Goal: Task Accomplishment & Management: Manage account settings

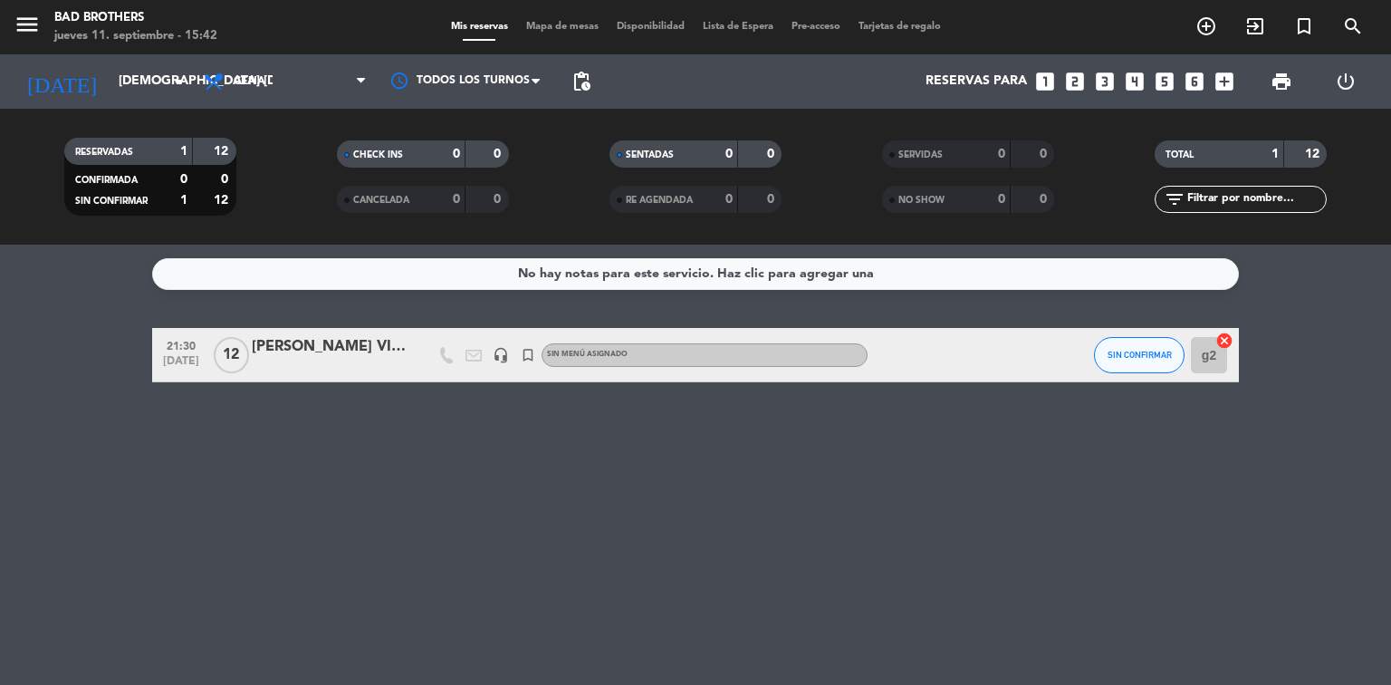
click at [311, 349] on div "[PERSON_NAME] VINVENTIONS" at bounding box center [329, 347] width 154 height 24
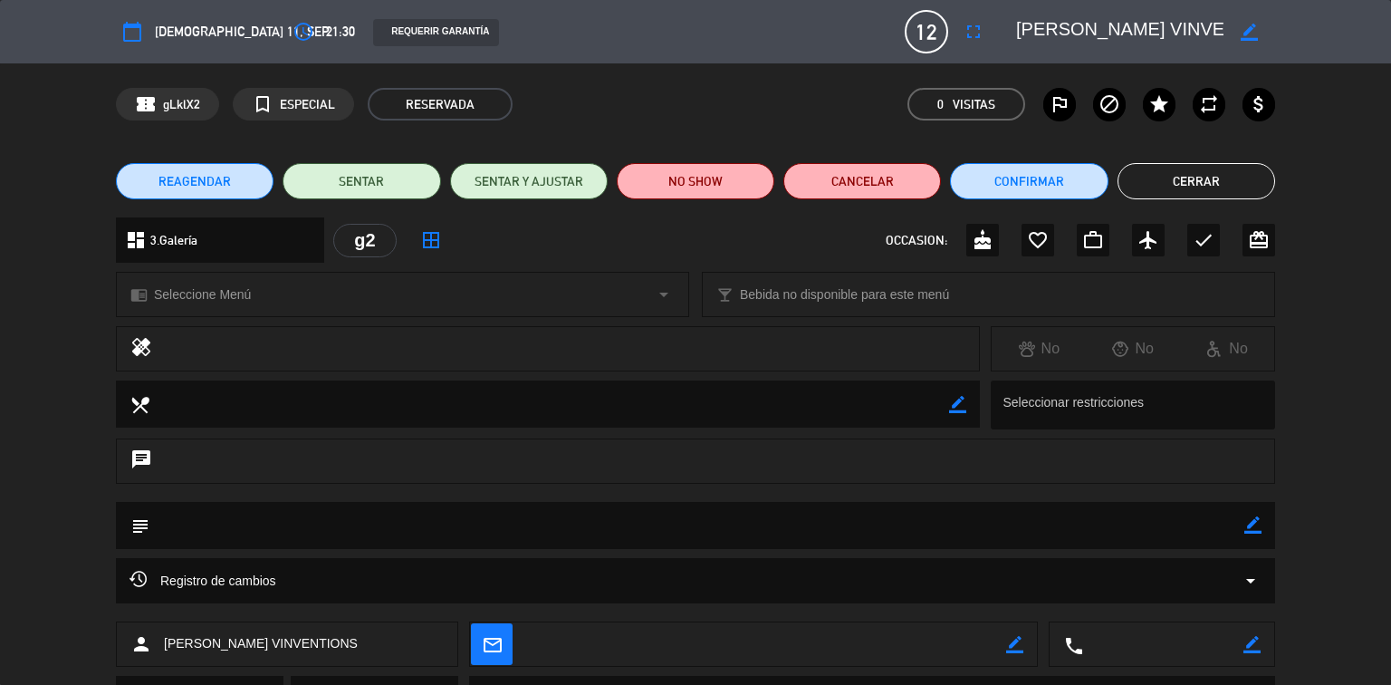
click at [210, 169] on button "REAGENDAR" at bounding box center [195, 181] width 158 height 36
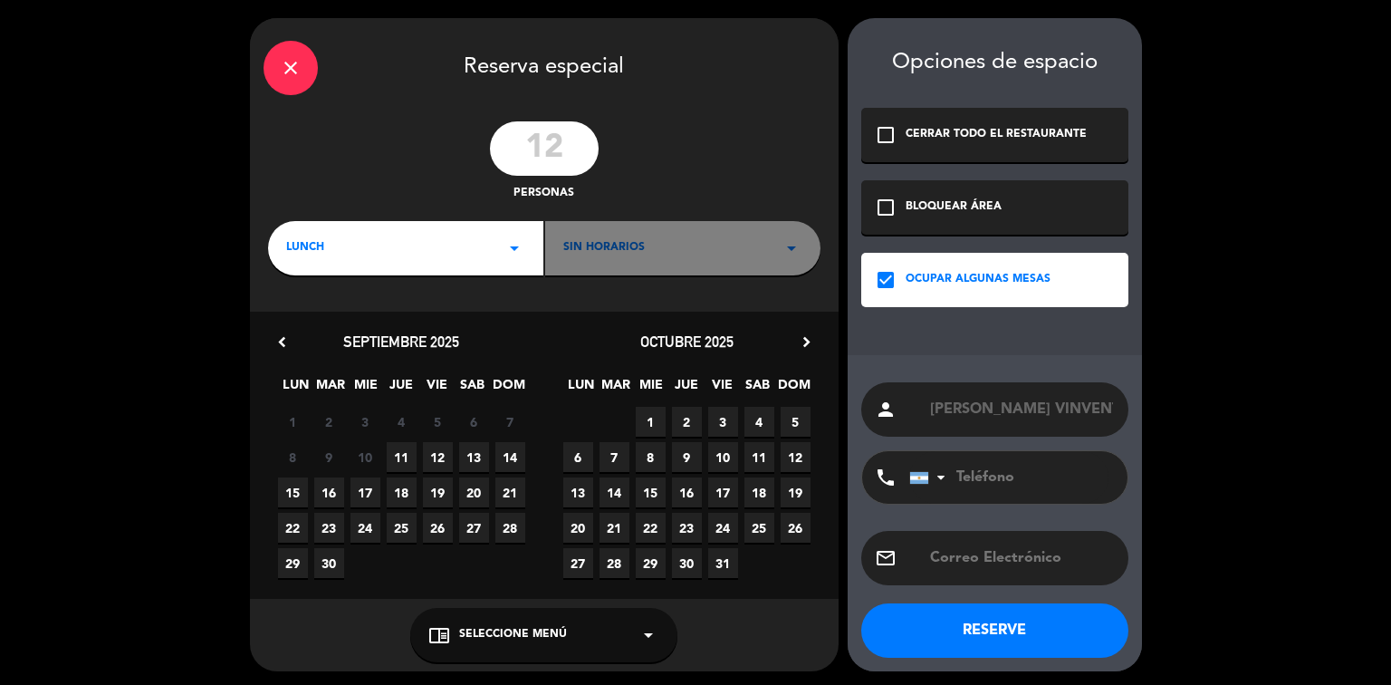
click at [517, 250] on icon "arrow_drop_down" at bounding box center [514, 248] width 22 height 22
click at [305, 329] on div "Cena" at bounding box center [405, 324] width 239 height 18
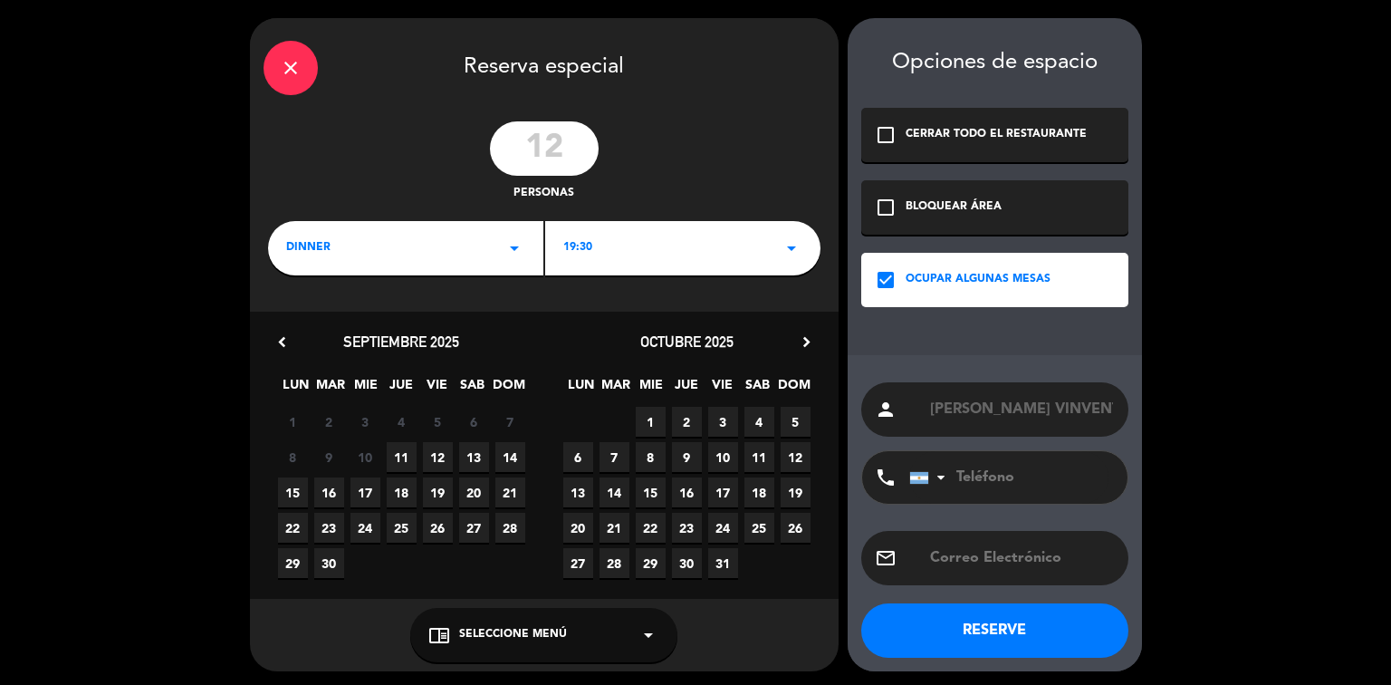
click at [793, 245] on icon "arrow_drop_down" at bounding box center [791, 248] width 22 height 22
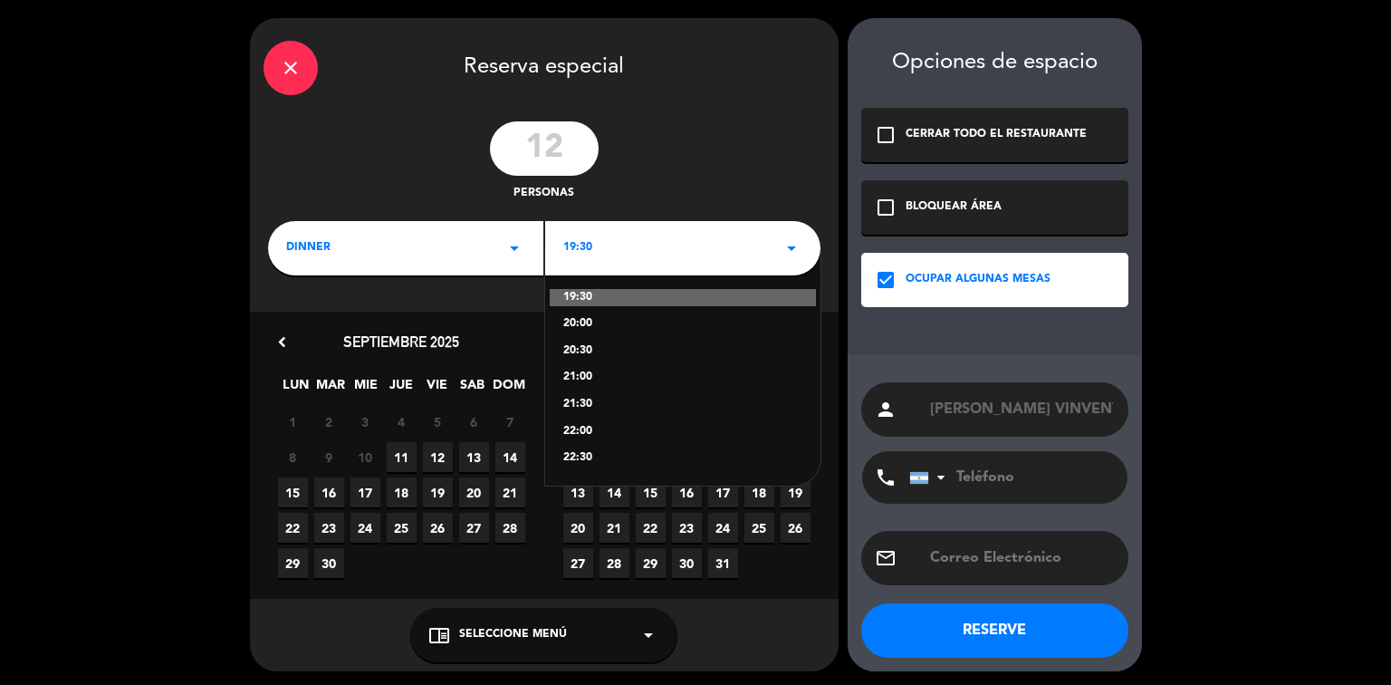
click at [570, 404] on div "21:30" at bounding box center [682, 405] width 239 height 18
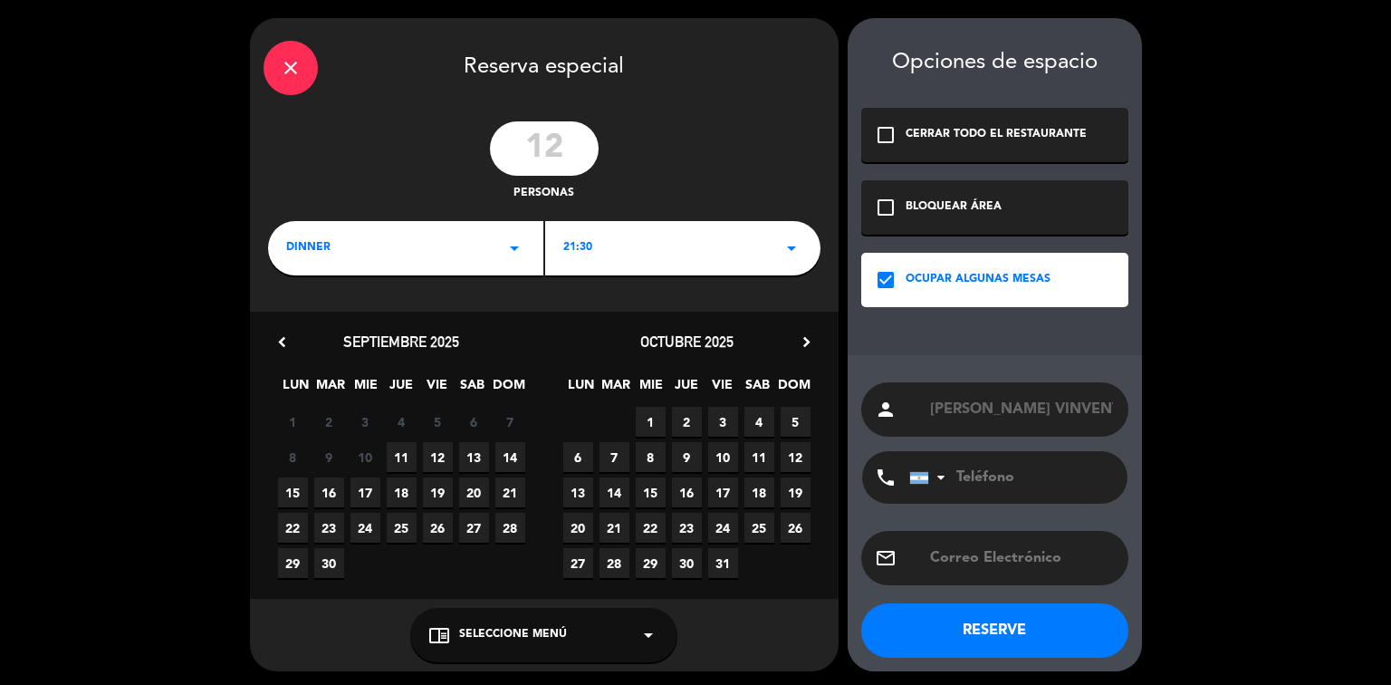
click at [688, 560] on span "30" at bounding box center [687, 563] width 30 height 30
click at [978, 625] on button "RESERVE" at bounding box center [994, 630] width 267 height 54
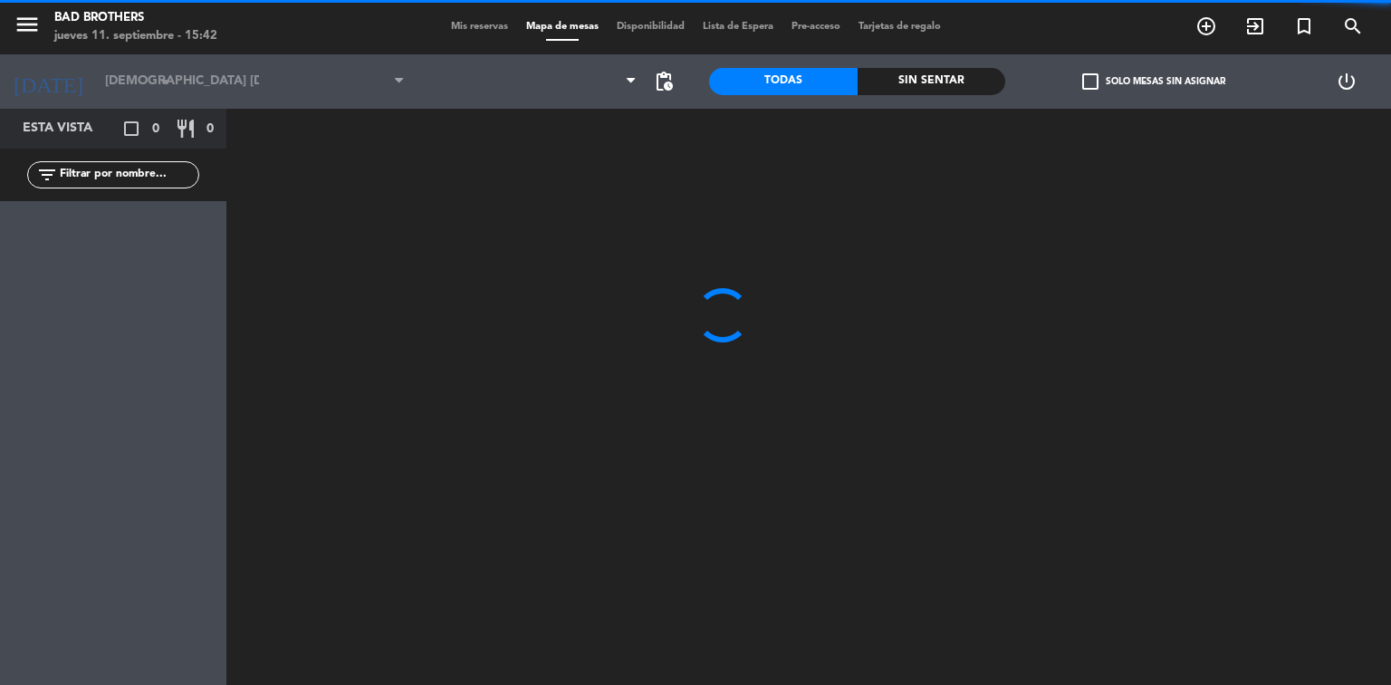
type input "[DEMOGRAPHIC_DATA] [DATE]"
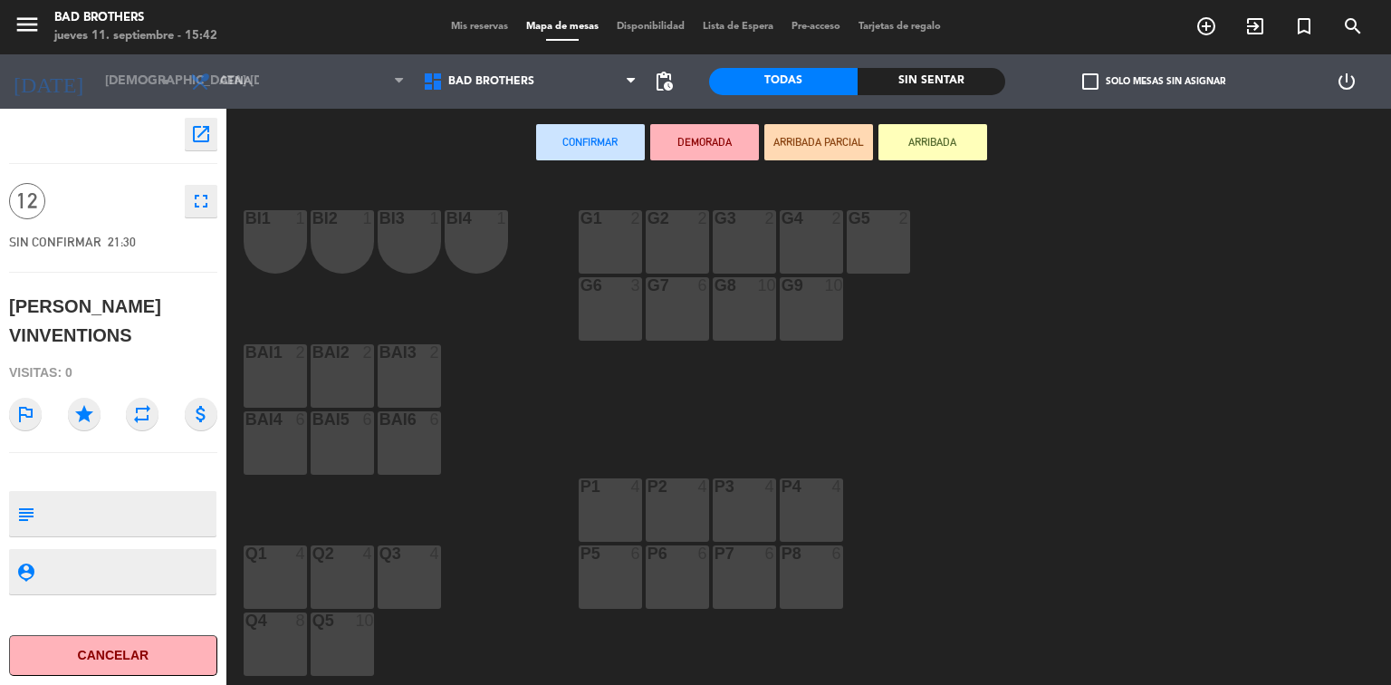
click at [680, 247] on div "g2 2" at bounding box center [677, 241] width 63 height 63
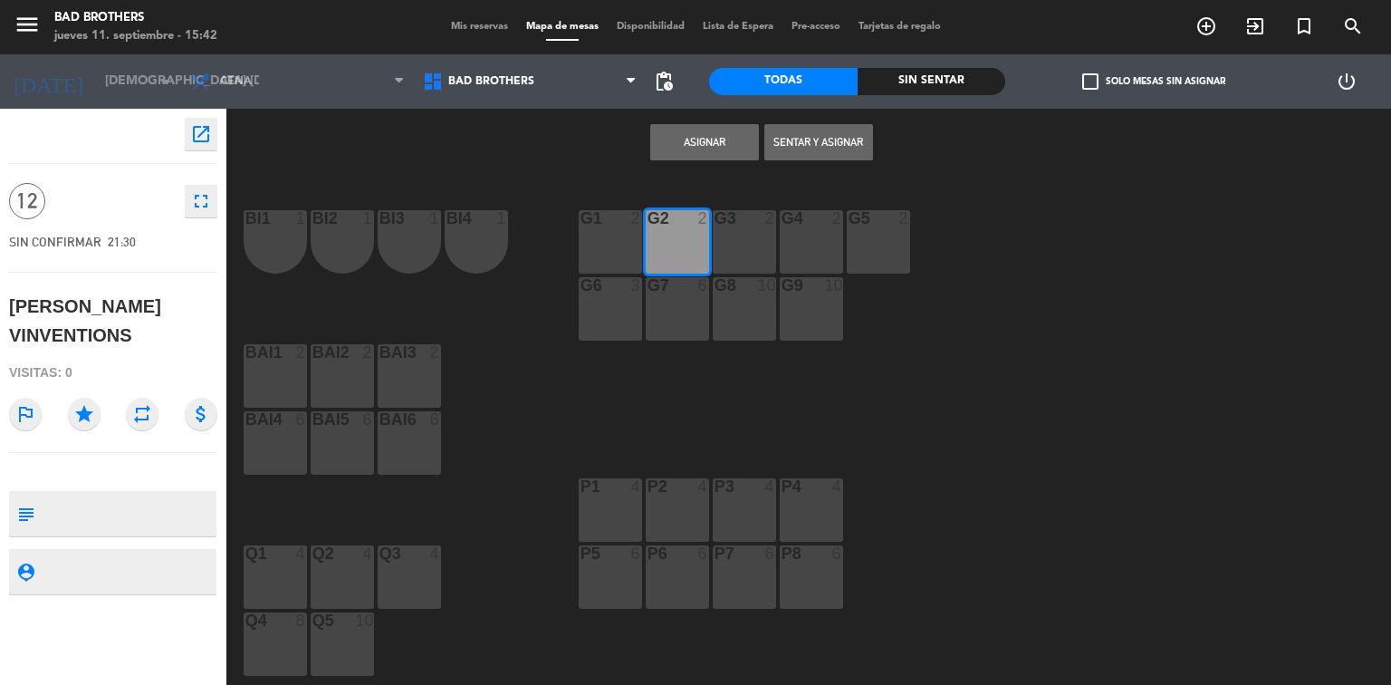
click at [731, 238] on div "g3 2" at bounding box center [744, 241] width 63 height 63
click at [718, 139] on button "Asignar" at bounding box center [704, 142] width 109 height 36
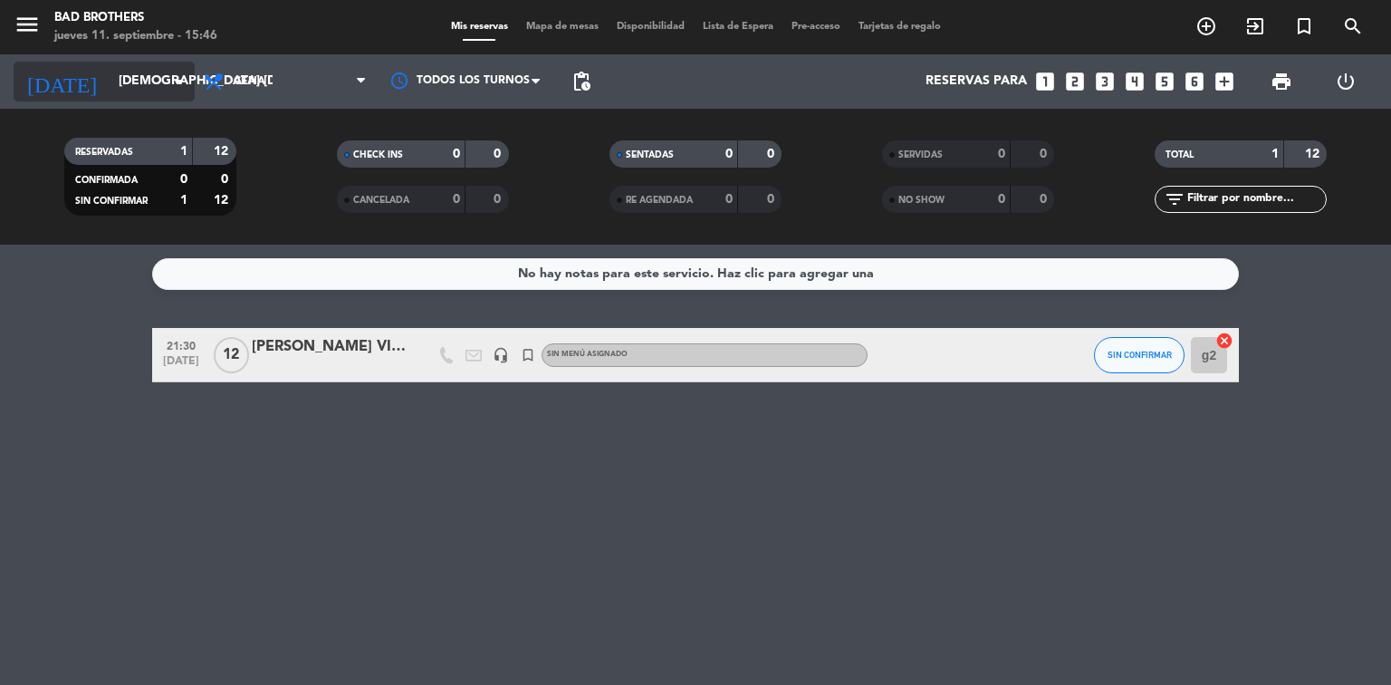
click at [183, 82] on icon "arrow_drop_down" at bounding box center [179, 82] width 22 height 22
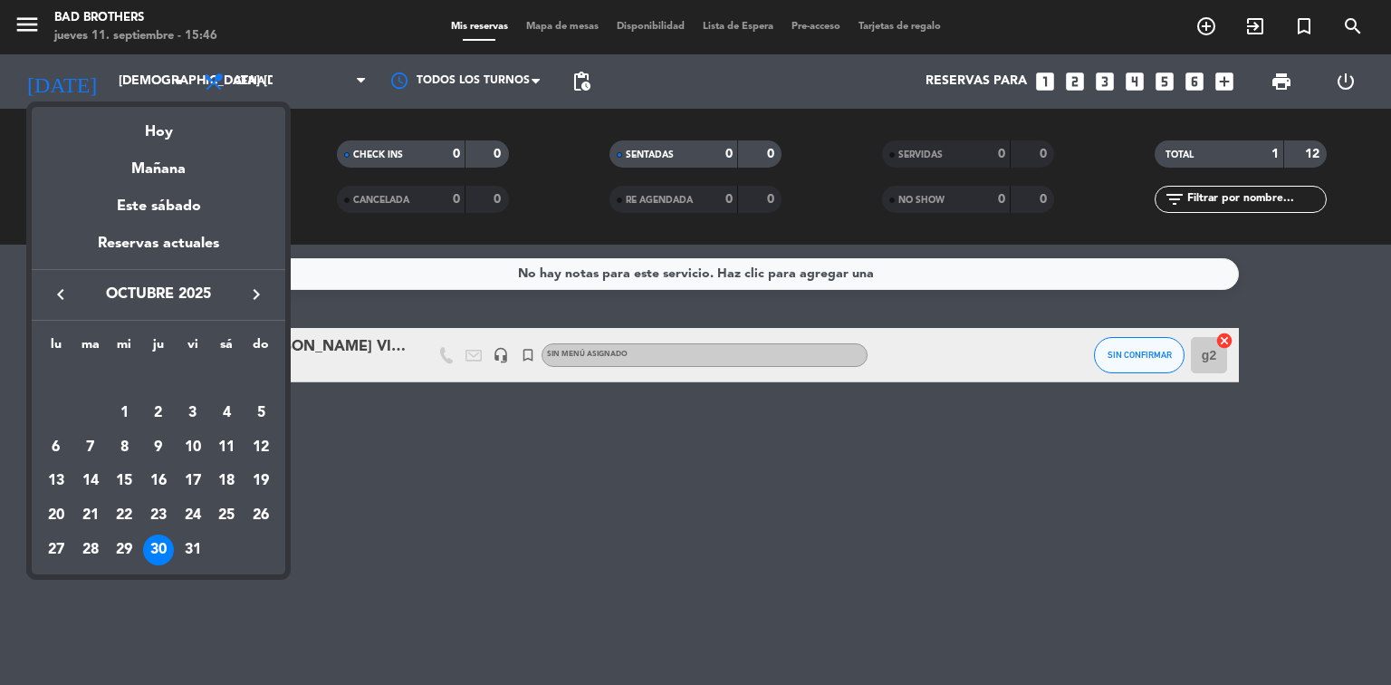
click at [59, 294] on icon "keyboard_arrow_left" at bounding box center [61, 294] width 22 height 22
click at [152, 449] on div "11" at bounding box center [158, 447] width 31 height 31
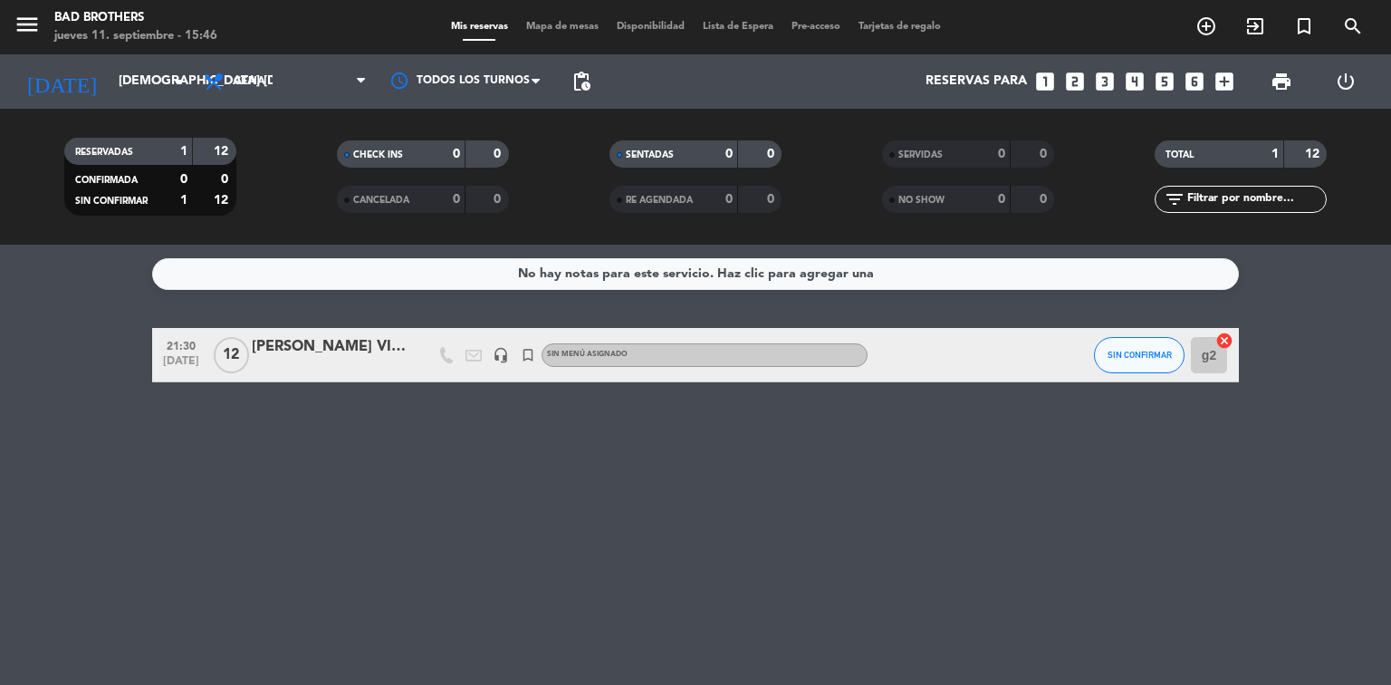
type input "[DEMOGRAPHIC_DATA] [DATE]"
